Goal: Transaction & Acquisition: Purchase product/service

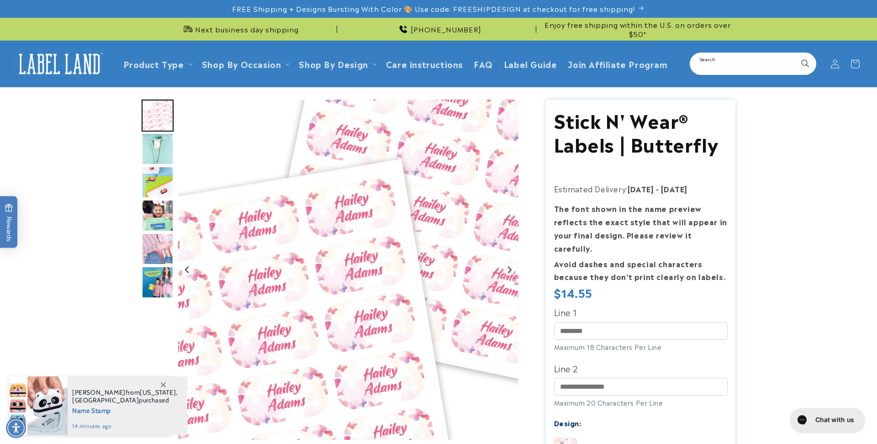
click at [743, 65] on input "Search" at bounding box center [753, 63] width 125 height 21
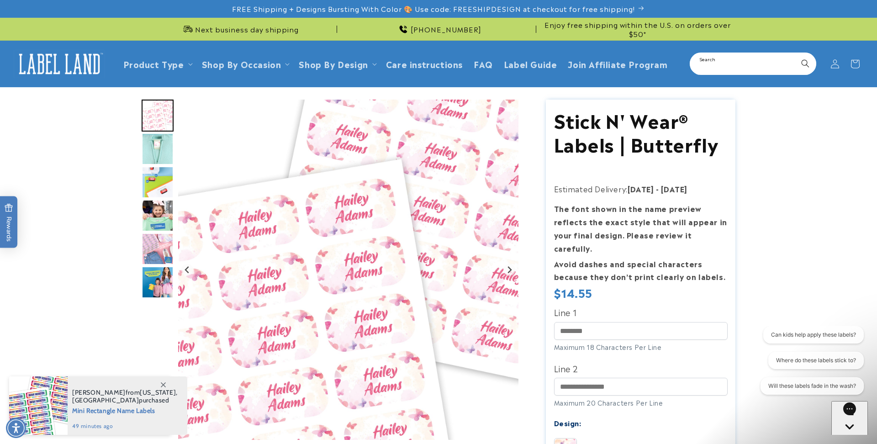
click at [733, 61] on input "Search" at bounding box center [753, 63] width 125 height 21
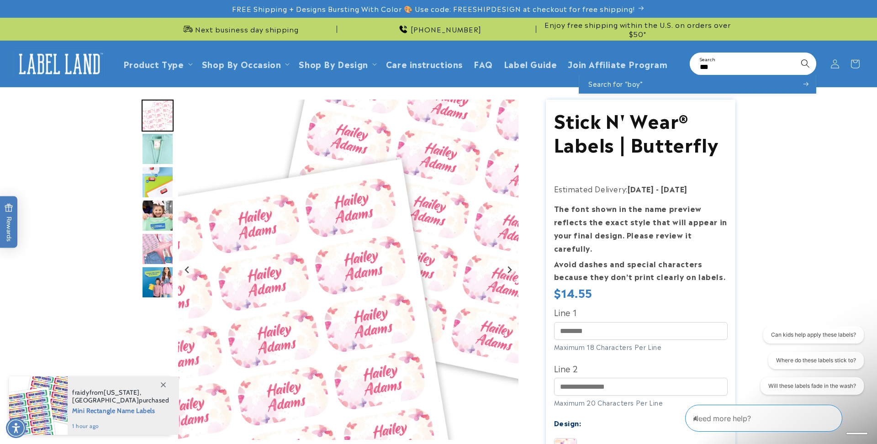
type input "***"
click at [803, 67] on icon "Search" at bounding box center [805, 63] width 9 height 9
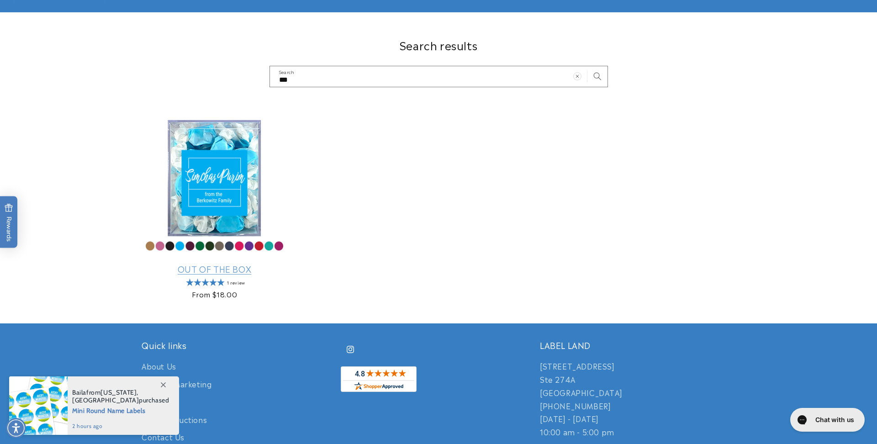
click at [157, 264] on link "Out Of The Box" at bounding box center [215, 269] width 146 height 11
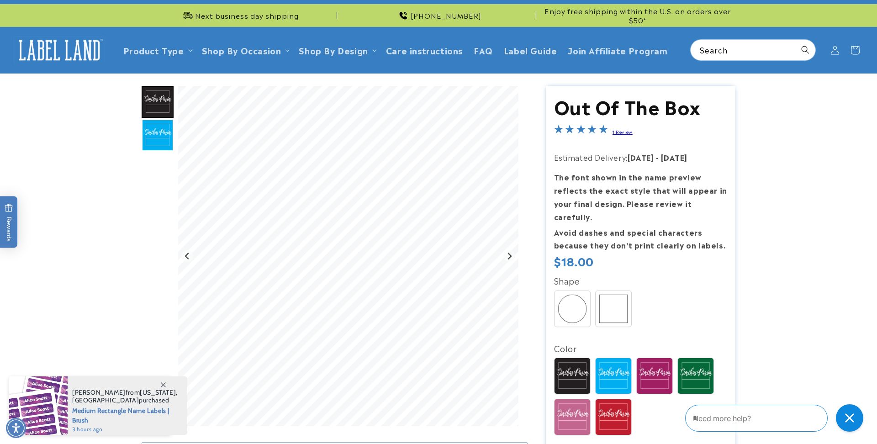
scroll to position [27, 0]
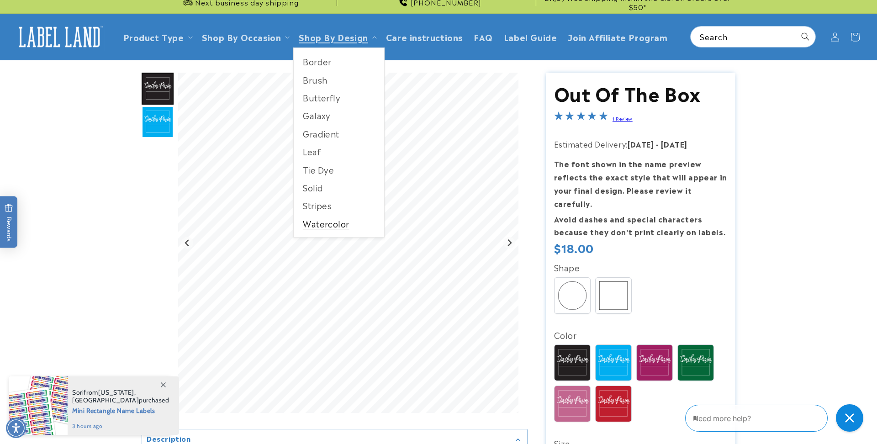
click at [328, 223] on link "Watercolor" at bounding box center [339, 224] width 90 height 18
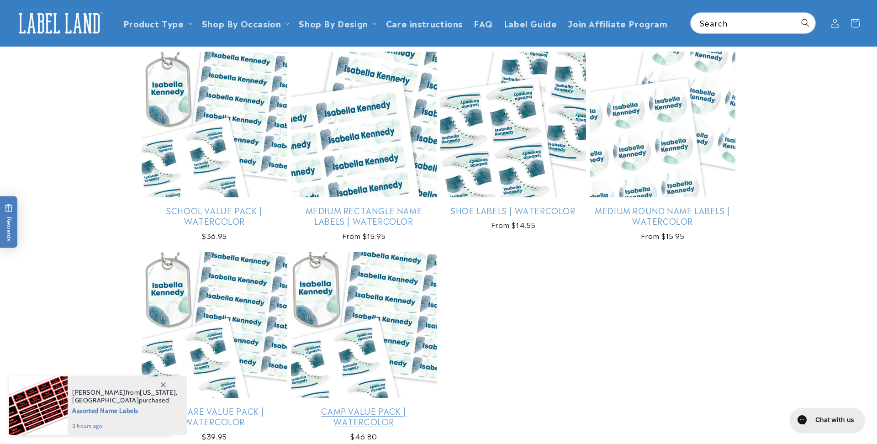
scroll to position [309, 0]
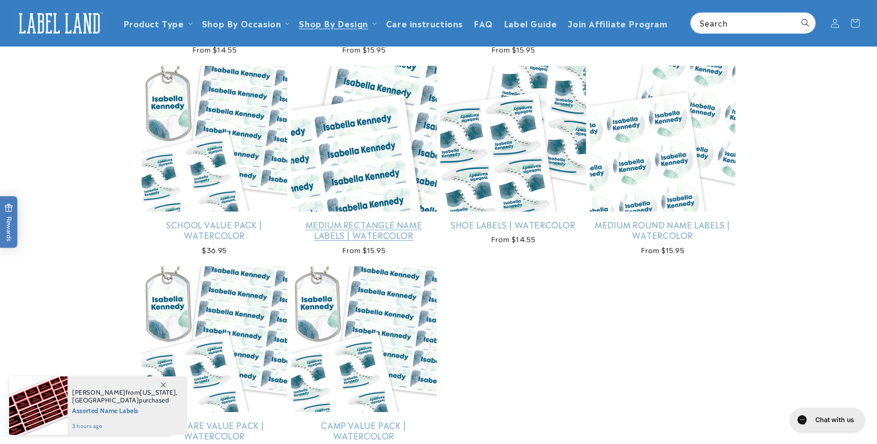
click at [374, 219] on link "Medium Rectangle Name Labels | Watercolor" at bounding box center [364, 229] width 146 height 21
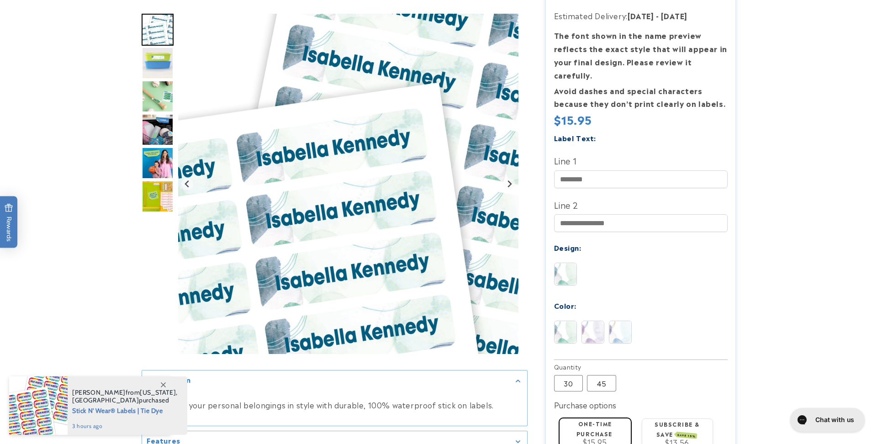
scroll to position [226, 0]
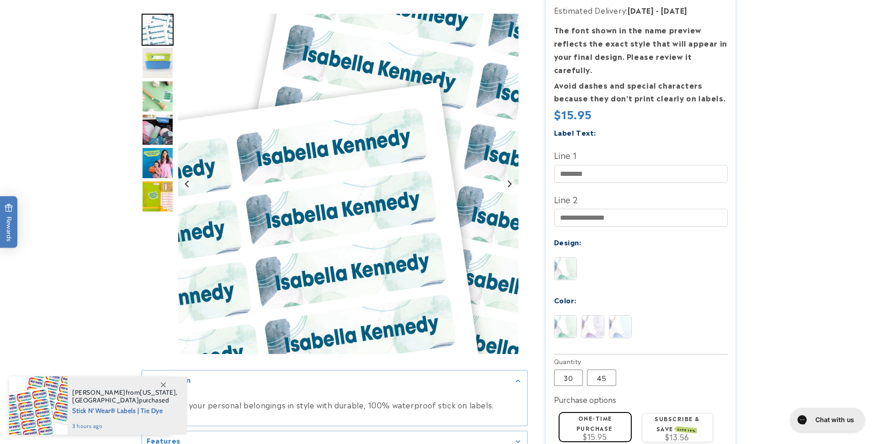
click at [584, 316] on img at bounding box center [593, 327] width 22 height 22
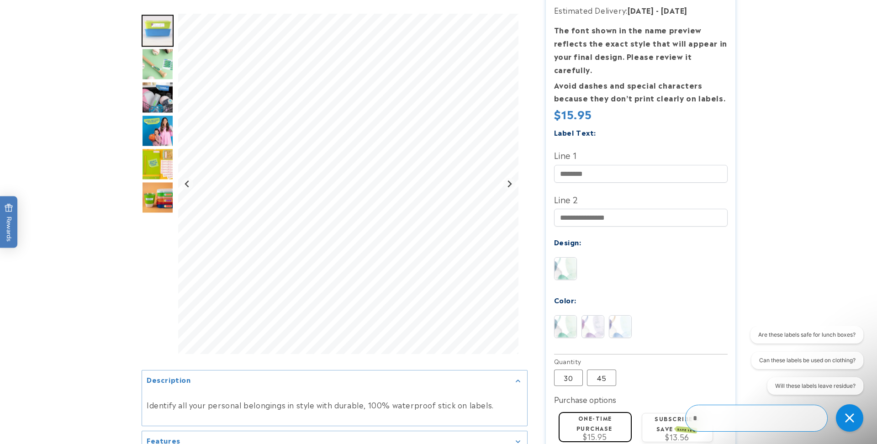
scroll to position [0, 0]
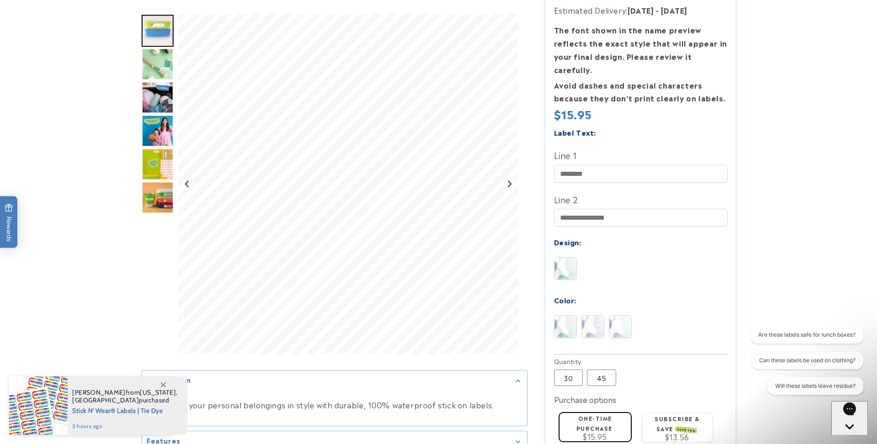
click at [733, 1] on section "Medium Rectangle Name Labels | Watercolor Medium Rectangle Name Labels | Waterc…" at bounding box center [641, 227] width 190 height 709
